Goal: Task Accomplishment & Management: Manage account settings

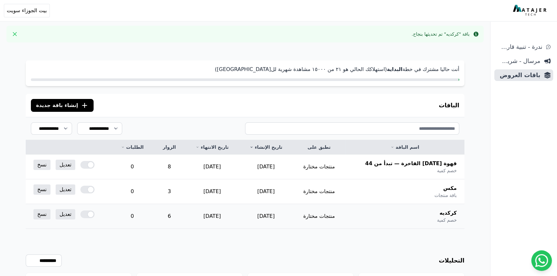
click at [456, 214] on span "كركديه" at bounding box center [447, 213] width 17 height 8
click at [65, 217] on link "تعديل" at bounding box center [66, 214] width 20 height 10
click at [87, 162] on div at bounding box center [87, 165] width 14 height 8
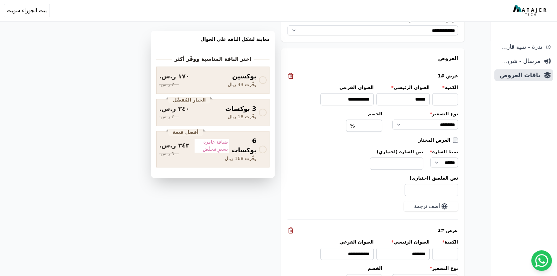
scroll to position [600, 0]
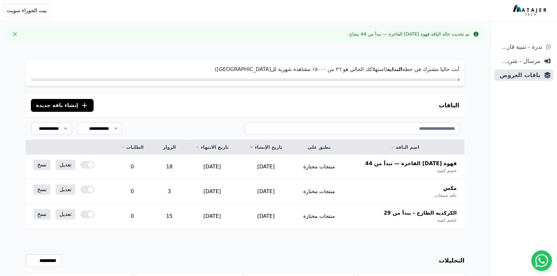
click at [88, 214] on div at bounding box center [87, 215] width 14 height 8
click at [420, 211] on span "الكركديه الطازج - يبدأ من 29" at bounding box center [420, 213] width 73 height 8
click at [68, 215] on link "تعديل" at bounding box center [66, 214] width 20 height 10
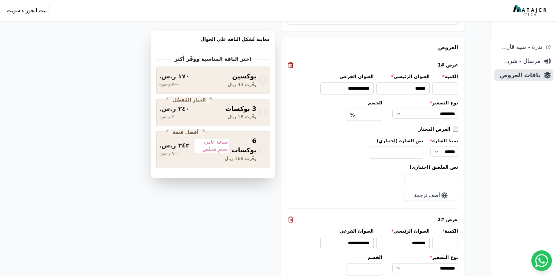
scroll to position [584, 0]
